Goal: Use online tool/utility: Utilize a website feature to perform a specific function

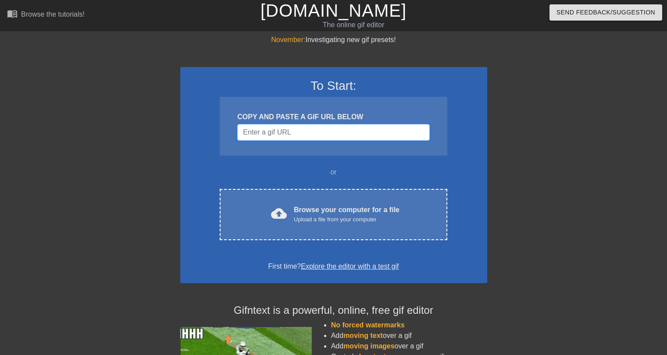
click at [344, 135] on input "Username" at bounding box center [333, 132] width 192 height 17
paste input "[URL][DOMAIN_NAME][DOMAIN_NAME]"
type input "[URL][DOMAIN_NAME][DOMAIN_NAME]"
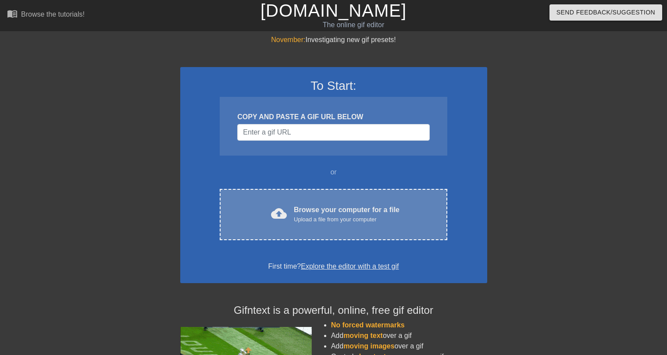
click at [341, 207] on div "Browse your computer for a file Upload a file from your computer" at bounding box center [347, 214] width 106 height 19
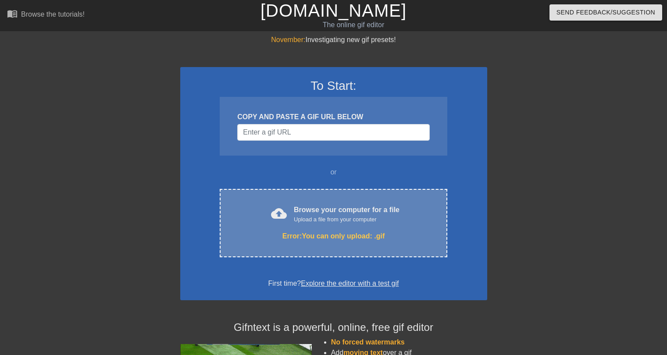
click at [292, 209] on div "cloud_upload Browse your computer for a file Upload a file from your computer" at bounding box center [333, 215] width 190 height 20
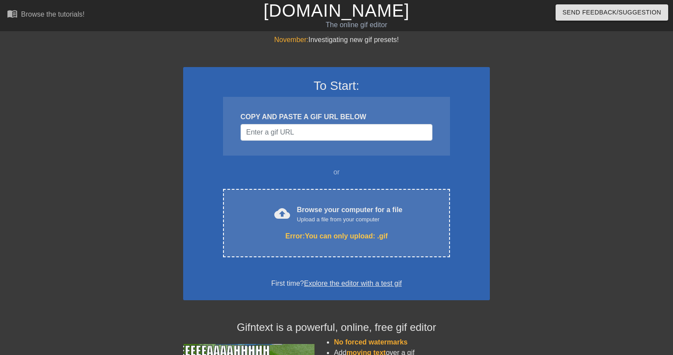
click at [153, 38] on div at bounding box center [106, 166] width 131 height 263
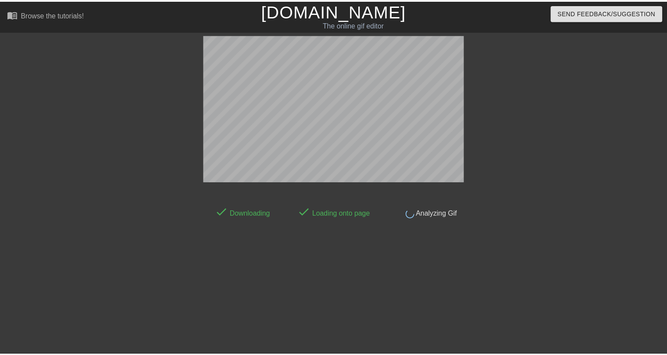
scroll to position [21, 0]
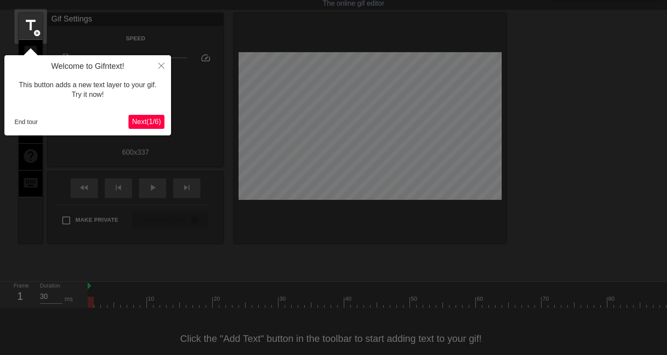
click at [156, 123] on span "Next ( 1 / 6 )" at bounding box center [146, 121] width 29 height 7
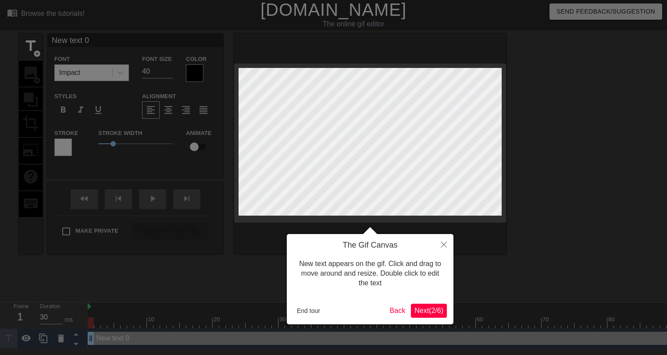
scroll to position [0, 0]
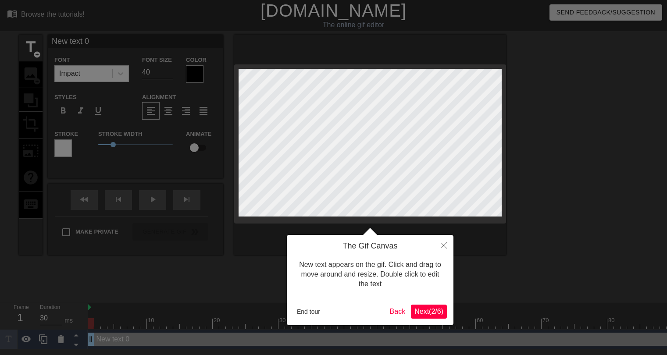
click at [440, 312] on span "Next ( 2 / 6 )" at bounding box center [428, 311] width 29 height 7
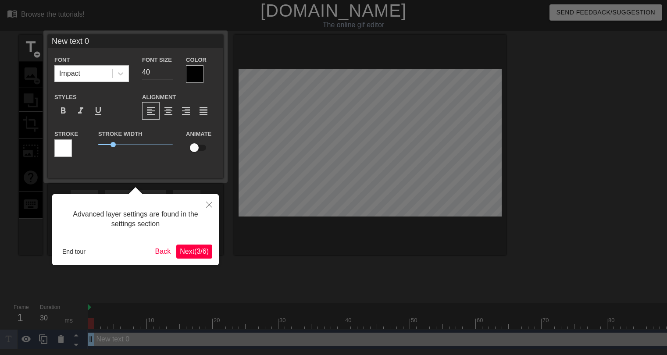
scroll to position [1, 0]
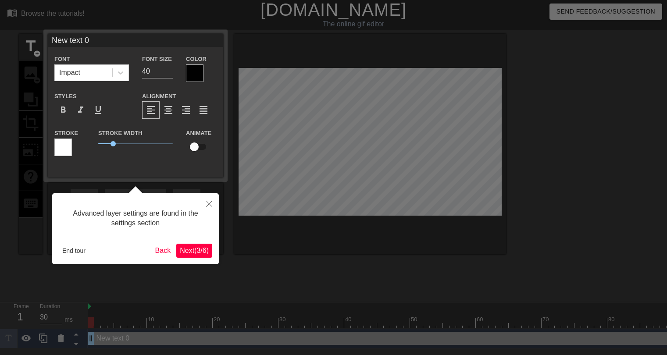
click at [207, 253] on span "Next ( 3 / 6 )" at bounding box center [194, 250] width 29 height 7
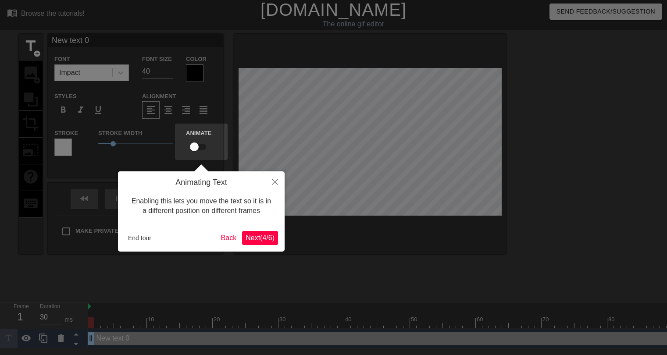
scroll to position [0, 0]
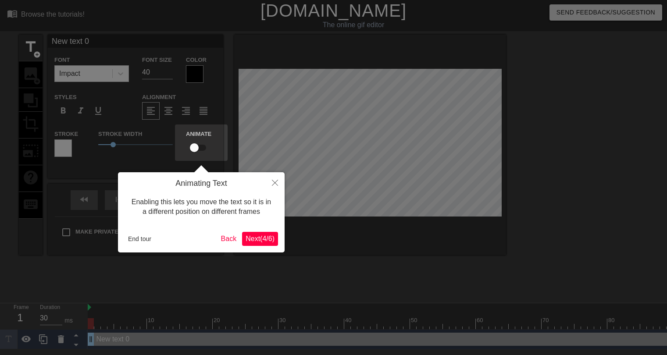
click at [256, 238] on span "Next ( 4 / 6 )" at bounding box center [259, 238] width 29 height 7
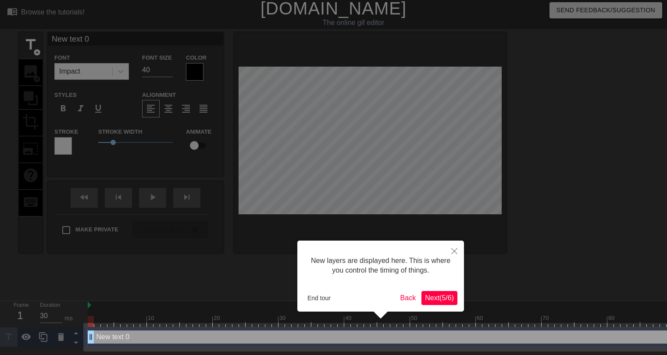
click at [442, 303] on button "Next ( 5 / 6 )" at bounding box center [439, 298] width 36 height 14
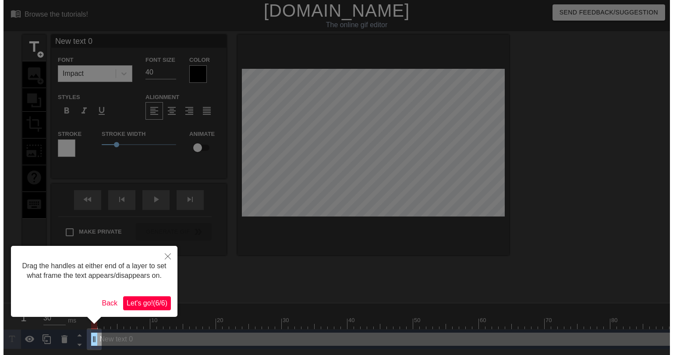
scroll to position [0, 0]
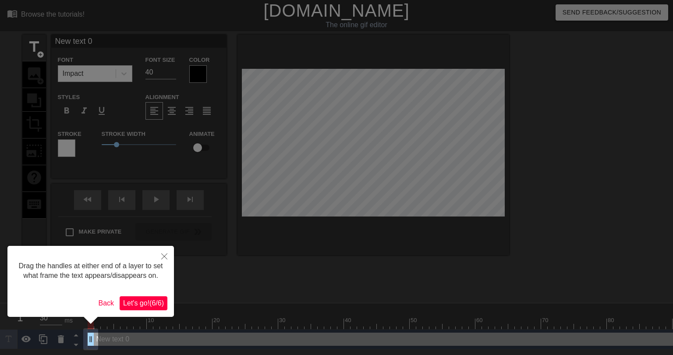
click at [163, 302] on span "Let's go! ( 6 / 6 )" at bounding box center [143, 302] width 41 height 7
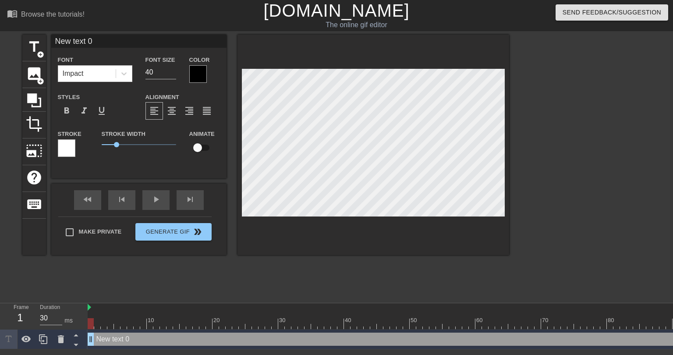
drag, startPoint x: 89, startPoint y: 307, endPoint x: 73, endPoint y: 307, distance: 16.2
click at [73, 307] on div "Frame 1 Duration 30 ms 10 20 30 40 50 60 70 80 90 100 110 120 130 140 150" at bounding box center [336, 326] width 673 height 46
type input "A"
type textarea "A"
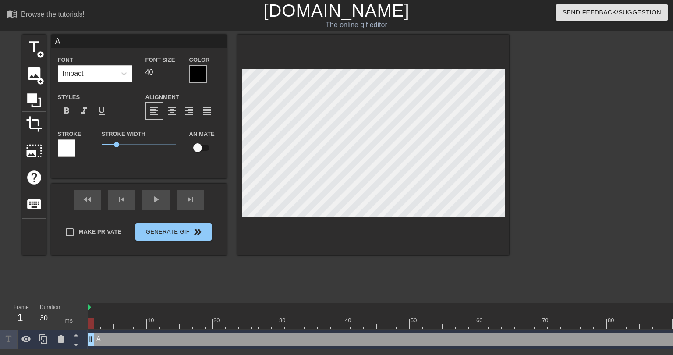
type input "AN"
type textarea "AN"
type input "AND"
type textarea "AND"
type input "ANDE"
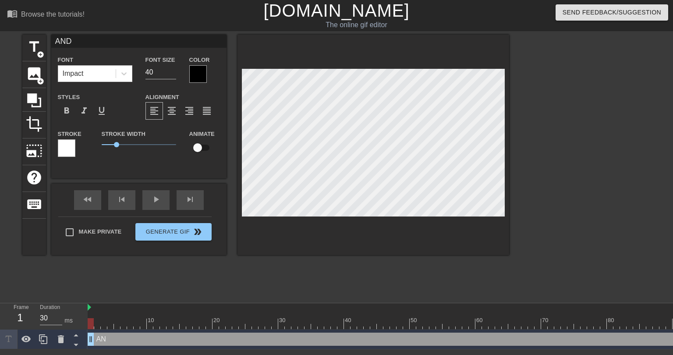
type textarea "ANDE"
type input "ANDER"
type textarea "ANDER"
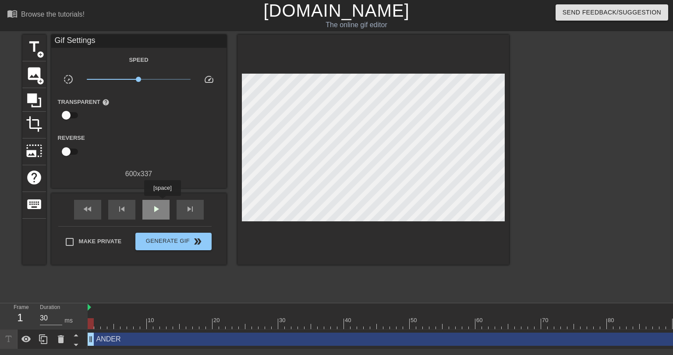
click at [159, 207] on span "play_arrow" at bounding box center [156, 209] width 11 height 11
click at [159, 207] on span "pause" at bounding box center [156, 209] width 11 height 11
click at [159, 207] on span "play_arrow" at bounding box center [156, 209] width 11 height 11
click at [159, 207] on span "pause" at bounding box center [156, 209] width 11 height 11
drag, startPoint x: 557, startPoint y: 323, endPoint x: 495, endPoint y: 309, distance: 63.8
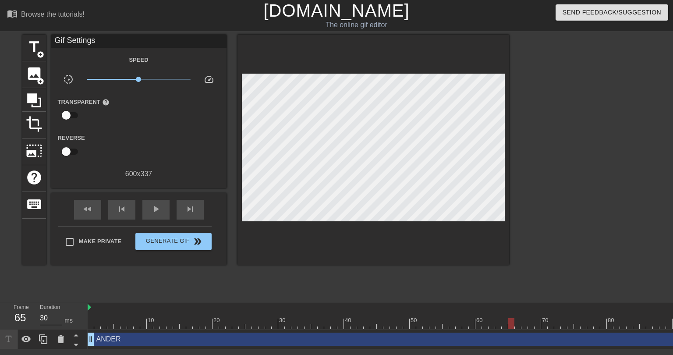
click at [508, 324] on div at bounding box center [511, 323] width 6 height 11
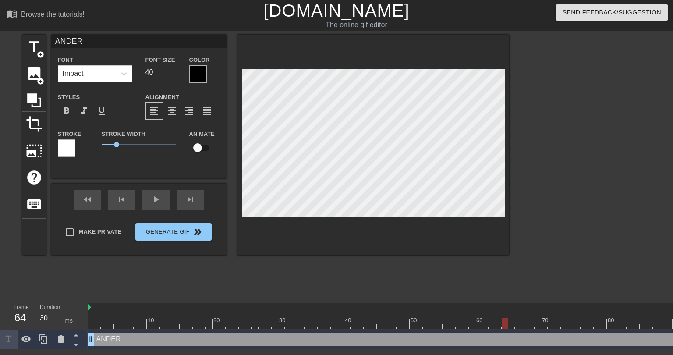
click at [90, 307] on img at bounding box center [90, 307] width 4 height 7
click at [155, 201] on div "play_arrow" at bounding box center [155, 200] width 27 height 20
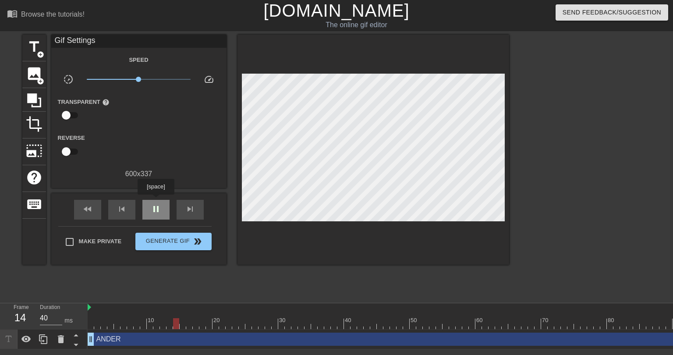
click at [156, 201] on div "pause" at bounding box center [155, 210] width 27 height 20
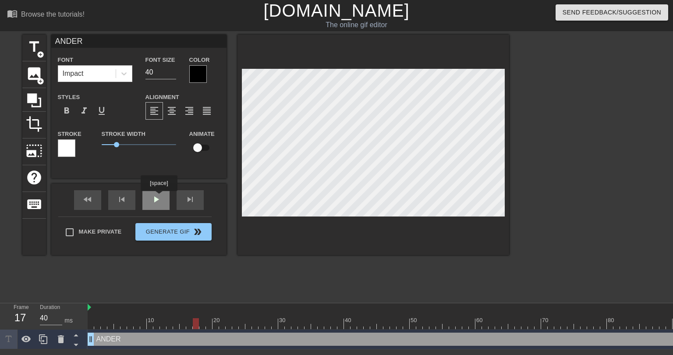
click at [159, 197] on div "fast_rewind skip_previous play_arrow skip_next" at bounding box center [138, 200] width 143 height 33
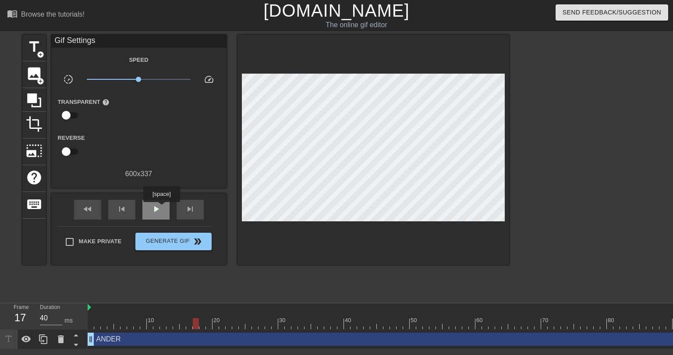
click at [161, 208] on div "play_arrow" at bounding box center [155, 210] width 27 height 20
click at [161, 208] on div "pause" at bounding box center [155, 210] width 27 height 20
drag, startPoint x: 667, startPoint y: 341, endPoint x: 482, endPoint y: 342, distance: 185.4
click at [490, 342] on div "ANDER drag_handle drag_handle" at bounding box center [683, 339] width 1190 height 13
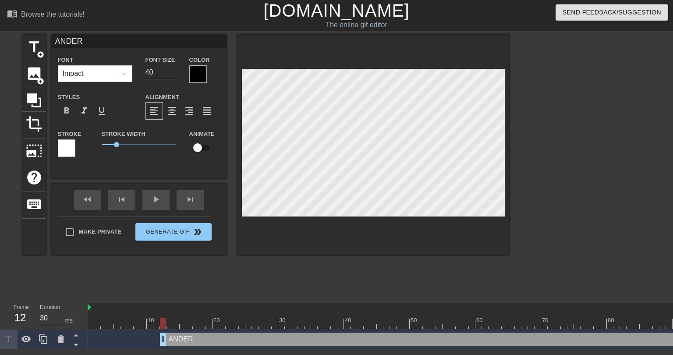
drag, startPoint x: 91, startPoint y: 337, endPoint x: 164, endPoint y: 336, distance: 73.2
drag, startPoint x: 238, startPoint y: 338, endPoint x: 252, endPoint y: 334, distance: 15.1
drag, startPoint x: 163, startPoint y: 341, endPoint x: 307, endPoint y: 336, distance: 143.4
drag, startPoint x: 507, startPoint y: 337, endPoint x: 673, endPoint y: 340, distance: 165.7
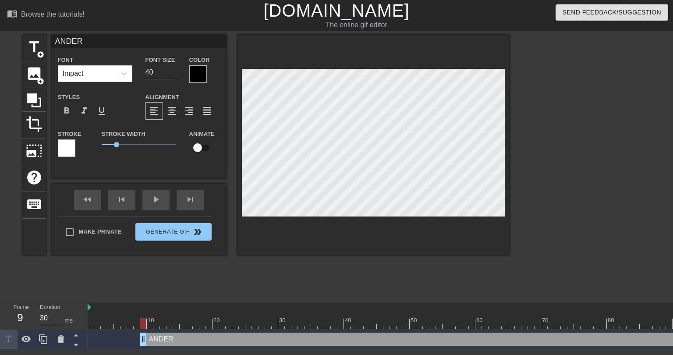
click at [387, 337] on div "ANDER drag_handle drag_handle" at bounding box center [626, 339] width 973 height 13
click at [600, 273] on div at bounding box center [585, 166] width 131 height 263
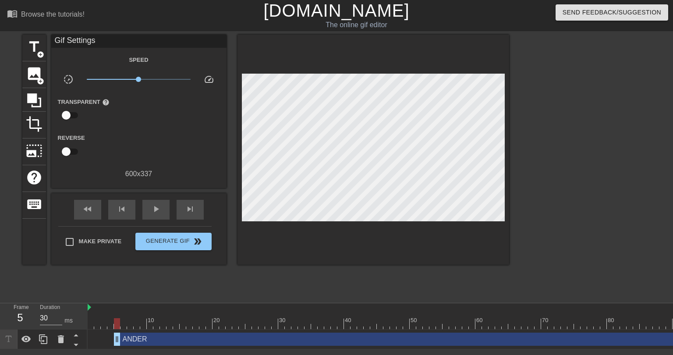
drag, startPoint x: 673, startPoint y: 340, endPoint x: 388, endPoint y: 334, distance: 284.9
click at [611, 336] on div "ANDER drag_handle drag_handle" at bounding box center [600, 339] width 973 height 13
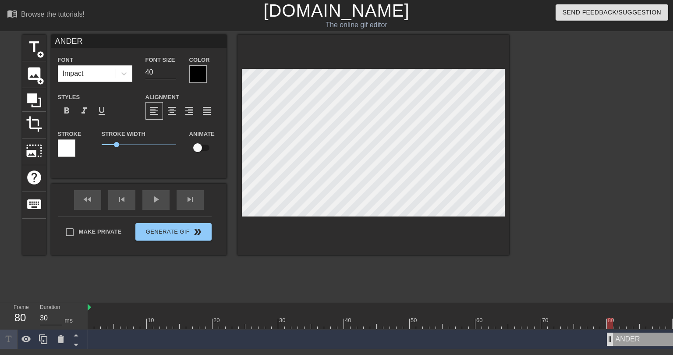
drag, startPoint x: 132, startPoint y: 340, endPoint x: 613, endPoint y: 337, distance: 481.2
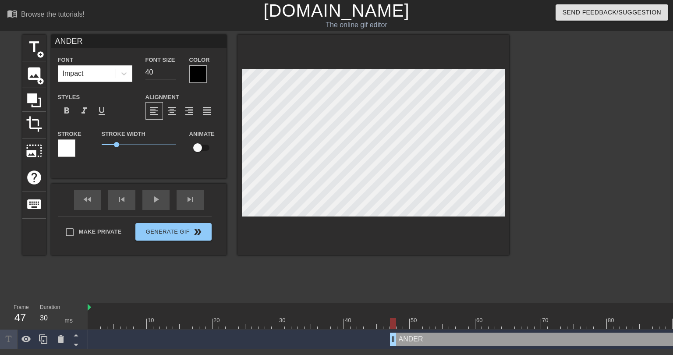
drag, startPoint x: 652, startPoint y: 341, endPoint x: 426, endPoint y: 336, distance: 225.8
click at [426, 336] on div "ANDER drag_handle drag_handle" at bounding box center [636, 339] width 493 height 13
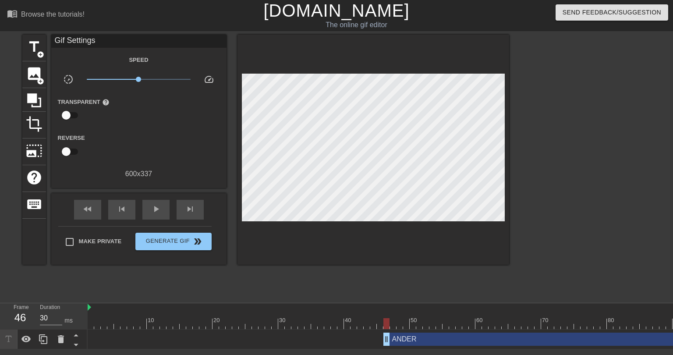
click at [500, 285] on div "title add_circle image add_circle crop photo_size_select_large help keyboard Gi…" at bounding box center [265, 166] width 487 height 263
click at [161, 212] on div "play_arrow" at bounding box center [155, 210] width 27 height 20
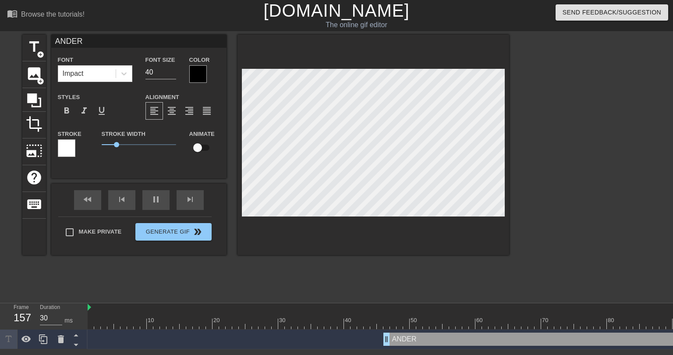
click at [555, 195] on div at bounding box center [585, 166] width 131 height 263
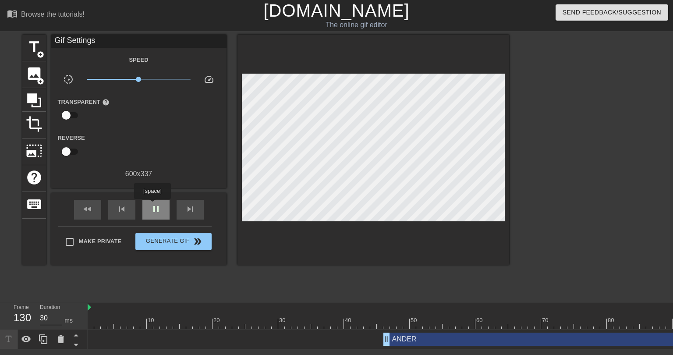
type input "40"
click at [152, 205] on span "pause" at bounding box center [156, 209] width 11 height 11
click at [32, 50] on span "title" at bounding box center [34, 47] width 17 height 17
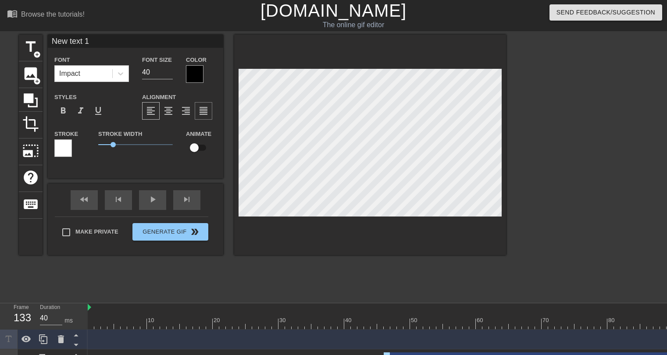
scroll to position [1, 2]
type input "E"
type textarea "E"
type input "Et"
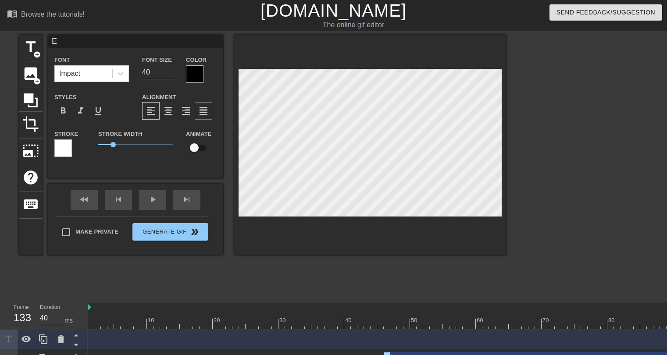
type textarea "Et"
type input "Eth"
type textarea "Eth"
type input "[PERSON_NAME]"
type textarea "[PERSON_NAME]"
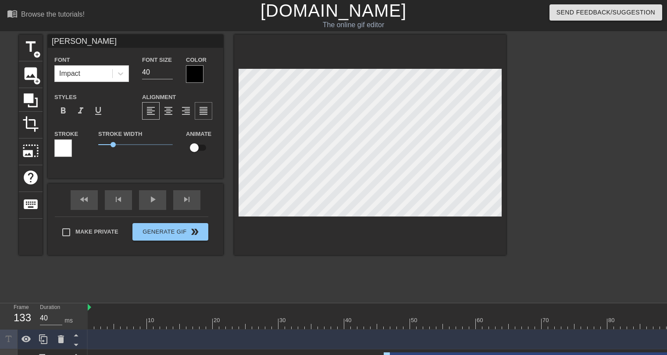
type input "[PERSON_NAME]"
type textarea "[PERSON_NAME]"
type input "[PERSON_NAME]"
type textarea "[PERSON_NAME]"
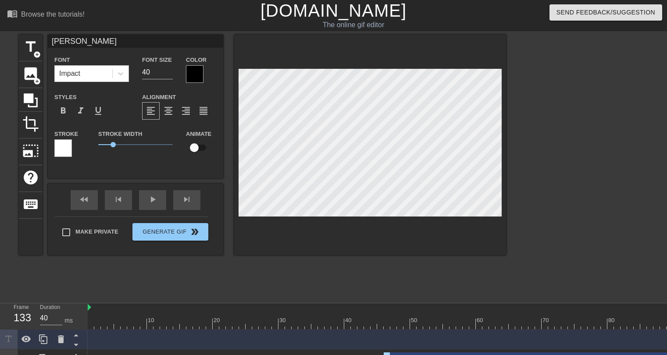
type input "[PERSON_NAME] ""
type textarea "[PERSON_NAME] ""
type input "[PERSON_NAME] """
type textarea "[PERSON_NAME] """
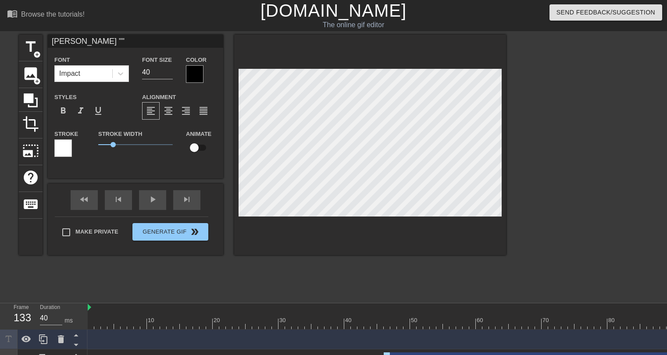
type input "[PERSON_NAME] "C""
type textarea "[PERSON_NAME] "C""
type input "[PERSON_NAME] "CD""
type textarea "[PERSON_NAME] "CD""
type input "[PERSON_NAME] "CDH""
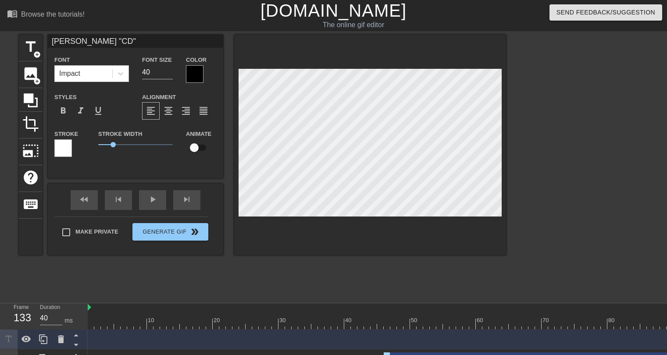
type textarea "[PERSON_NAME] "CDH""
type input "[PERSON_NAME] "CDH ""
type textarea "[PERSON_NAME] "CDH ""
type input "[PERSON_NAME] "CDH J""
type textarea "[PERSON_NAME] "CDH J""
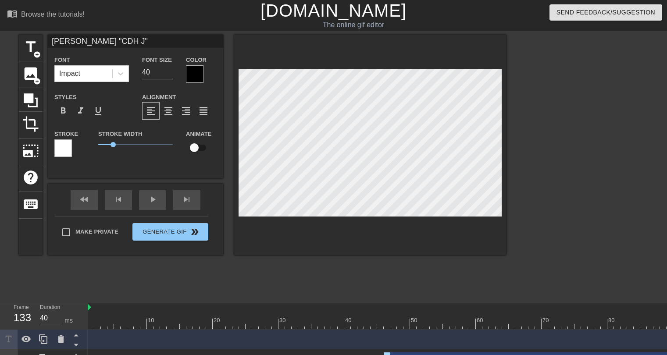
type input "[PERSON_NAME] "CDH Je""
type textarea "[PERSON_NAME] "CDH Je""
type input "[PERSON_NAME] "CDH Jes""
type textarea "[PERSON_NAME] "CDH Jes""
type input "[PERSON_NAME] "CDH [DEMOGRAPHIC_DATA]""
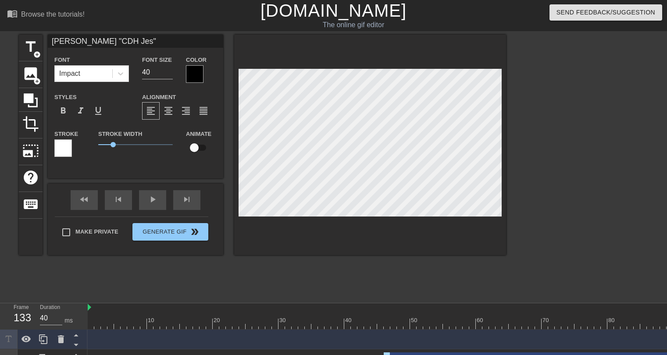
type textarea "[PERSON_NAME] "CDH [DEMOGRAPHIC_DATA]""
type input "[PERSON_NAME] "CDH [PERSON_NAME]""
type textarea "[PERSON_NAME] "CDH [PERSON_NAME]""
type input "[PERSON_NAME] "CDH [DEMOGRAPHIC_DATA]""
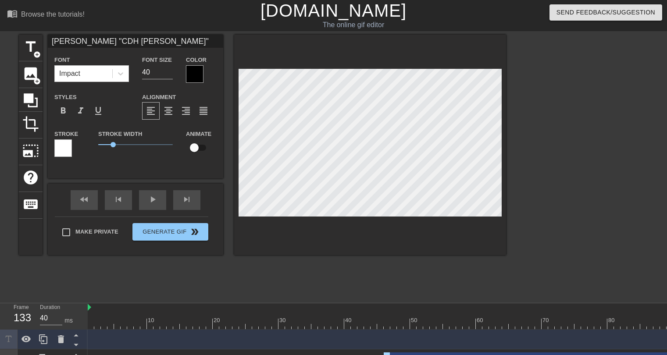
type textarea "[PERSON_NAME] "CDH [DEMOGRAPHIC_DATA]""
type input "[PERSON_NAME] "CDH Jes""
type textarea "[PERSON_NAME] "CDH Jes""
type input "[PERSON_NAME] "CDH Je""
type textarea "[PERSON_NAME] "CDH Je""
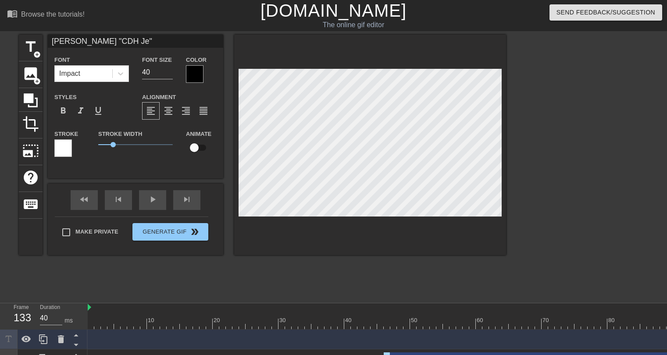
type input "[PERSON_NAME] "CDH J""
type textarea "[PERSON_NAME] "CDH J""
type input "[PERSON_NAME] "CDH ""
type textarea "[PERSON_NAME] "CDH ""
type input "[PERSON_NAME] "CDH""
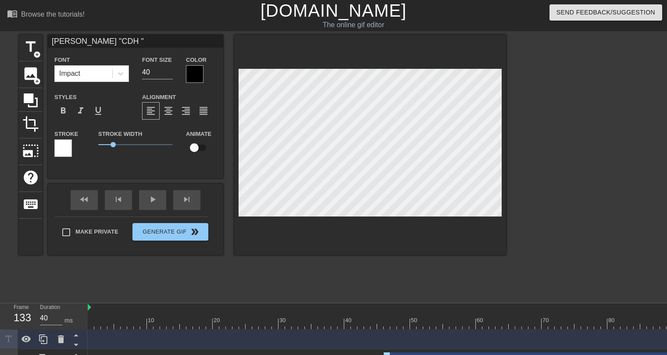
type textarea "[PERSON_NAME] "CDH""
type input "[PERSON_NAME] "CD""
type textarea "[PERSON_NAME] "CD""
type input "[PERSON_NAME] "C""
type textarea "[PERSON_NAME] "C""
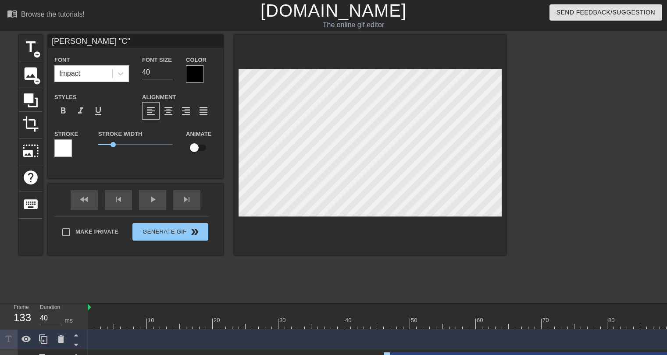
type input "[PERSON_NAME] """
type textarea "[PERSON_NAME] """
type input "[PERSON_NAME] ""
type textarea "[PERSON_NAME] ""
type input "[PERSON_NAME]"
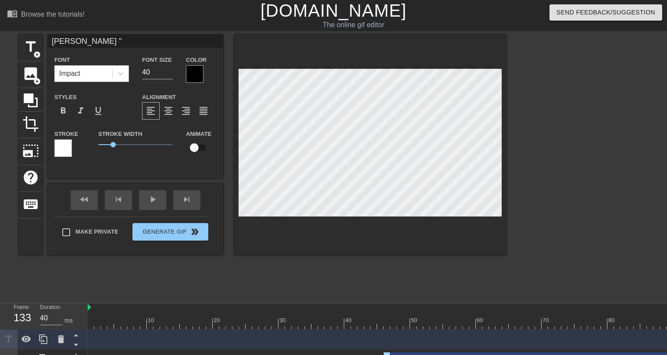
type textarea "[PERSON_NAME]"
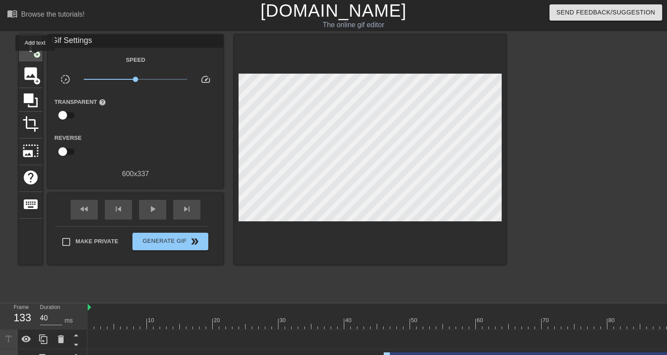
click at [35, 53] on span "add_circle" at bounding box center [36, 54] width 7 height 7
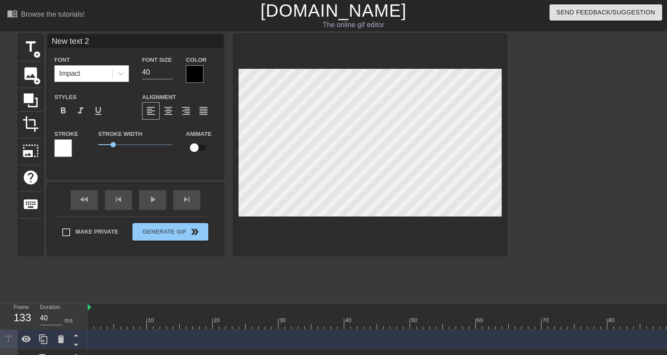
type input "A"
type textarea "A"
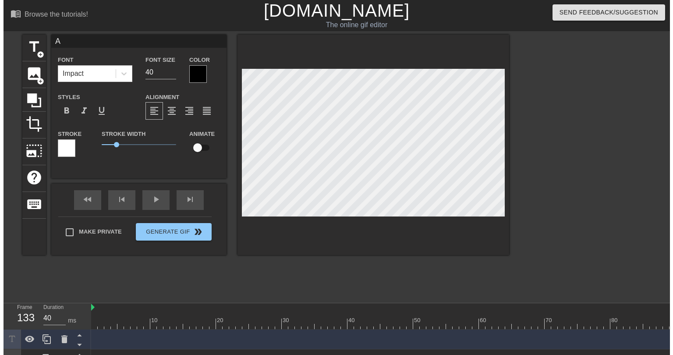
scroll to position [1, 1]
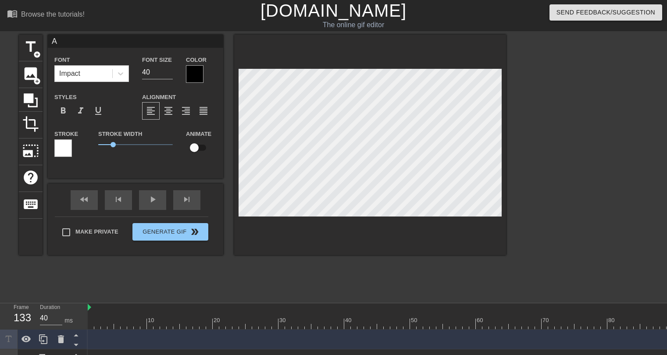
type input "An"
type textarea "An"
type input "And"
type textarea "And"
type input "Ande"
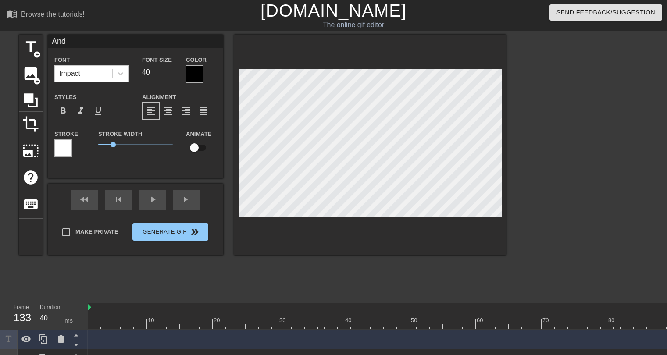
type textarea "Ande"
type input "Ander"
type textarea "Ander"
type input "[PERSON_NAME]"
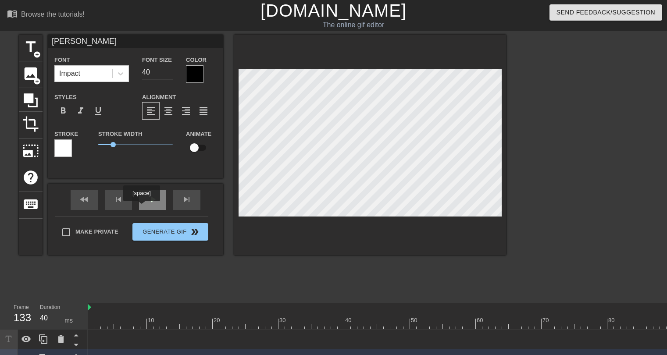
click at [151, 200] on div "play_arrow" at bounding box center [152, 200] width 27 height 20
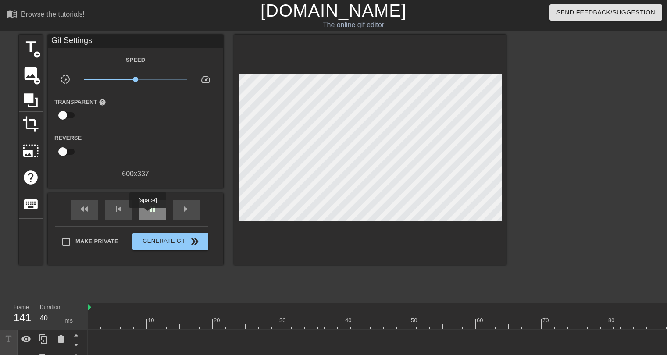
click at [147, 214] on div "pause" at bounding box center [152, 210] width 27 height 20
click at [148, 211] on span "play_arrow" at bounding box center [152, 209] width 11 height 11
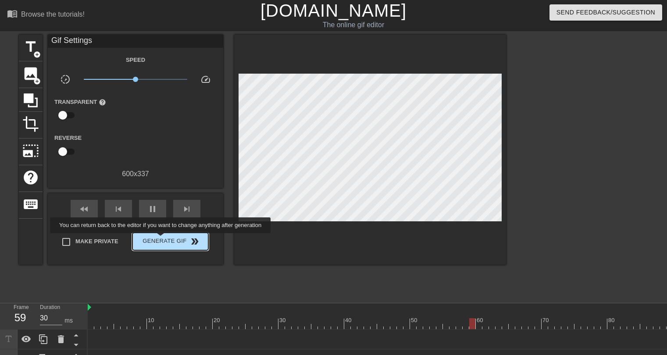
type input "40"
click at [161, 239] on span "Generate Gif double_arrow" at bounding box center [170, 241] width 69 height 11
